Goal: Information Seeking & Learning: Learn about a topic

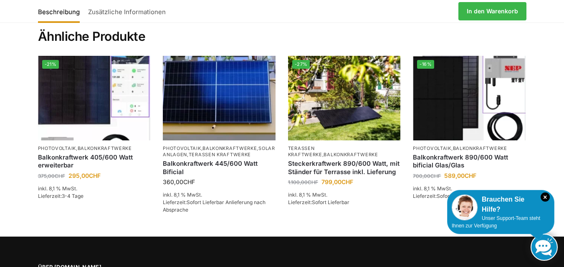
scroll to position [996, 0]
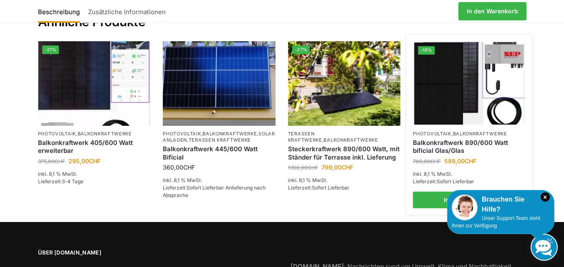
drag, startPoint x: 459, startPoint y: 83, endPoint x: 461, endPoint y: 79, distance: 4.8
click at [459, 83] on img at bounding box center [469, 83] width 111 height 83
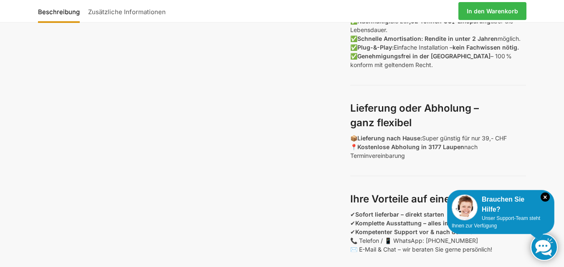
scroll to position [584, 0]
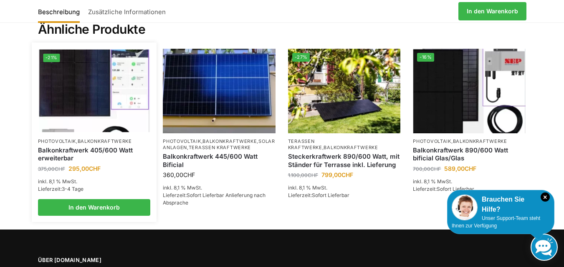
scroll to position [954, 0]
